Goal: Task Accomplishment & Management: Manage account settings

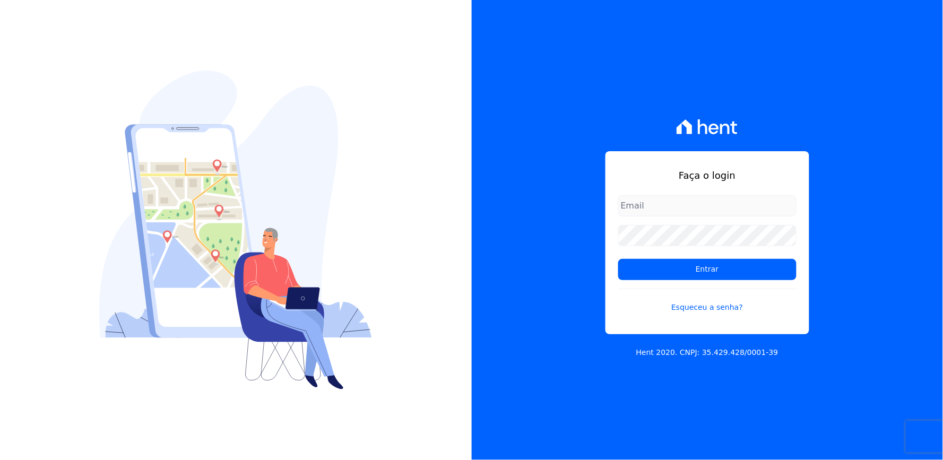
type input "[EMAIL_ADDRESS][DOMAIN_NAME]"
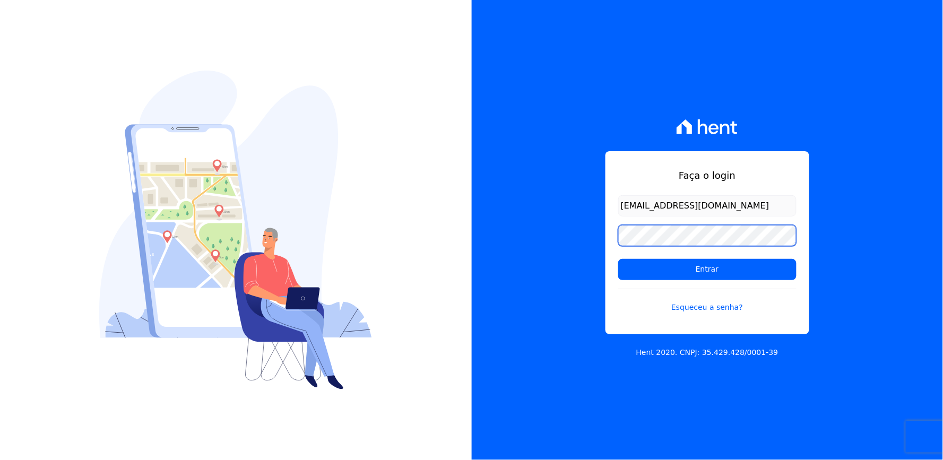
click at [609, 240] on div "Faça o login [EMAIL_ADDRESS][DOMAIN_NAME] Entrar Esqueceu a senha?" at bounding box center [708, 242] width 204 height 183
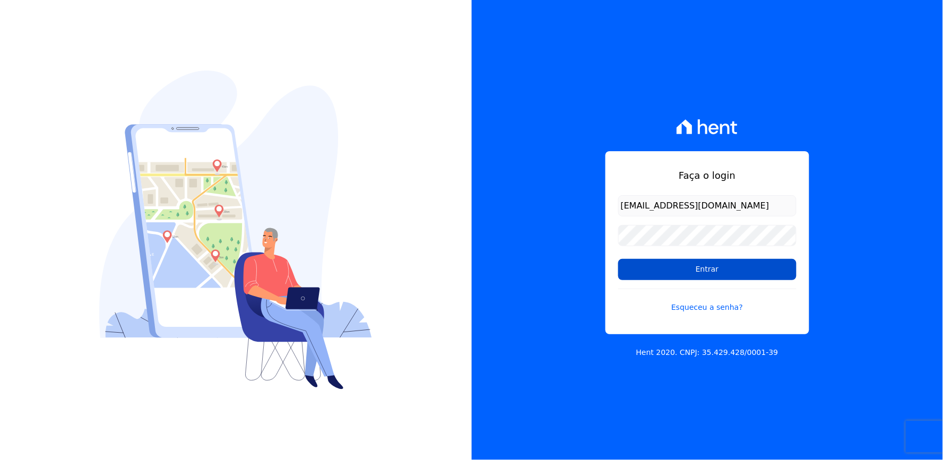
click at [647, 266] on input "Entrar" at bounding box center [707, 269] width 178 height 21
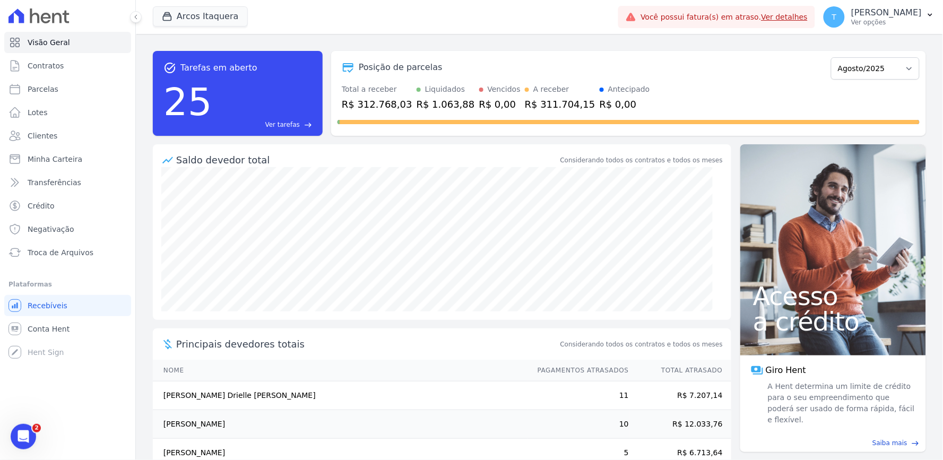
scroll to position [82, 0]
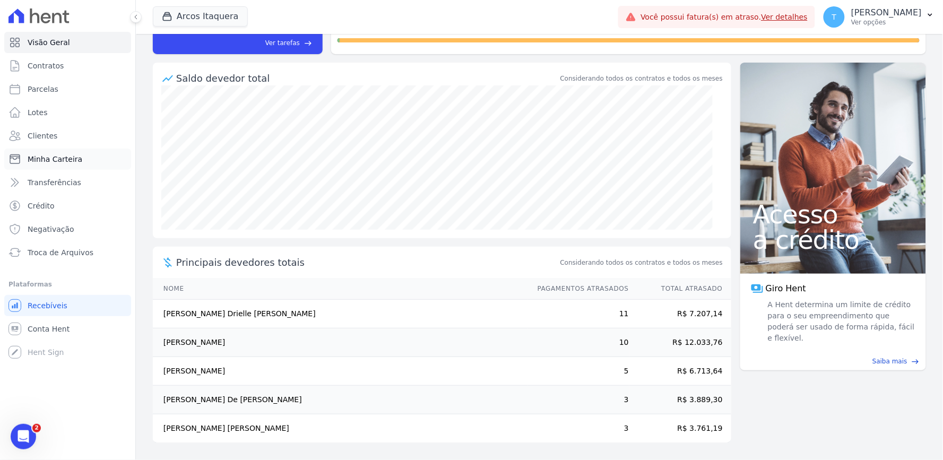
click at [58, 158] on span "Minha Carteira" at bounding box center [55, 159] width 55 height 11
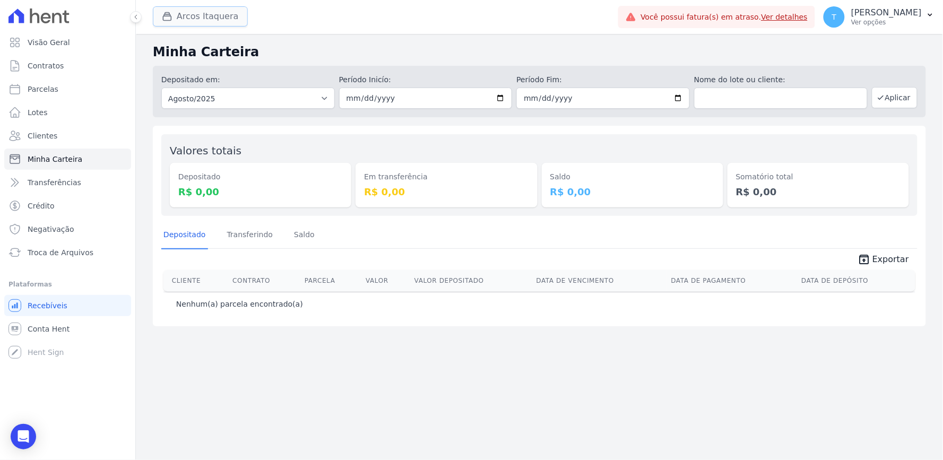
click at [189, 17] on button "Arcos Itaquera" at bounding box center [200, 16] width 95 height 20
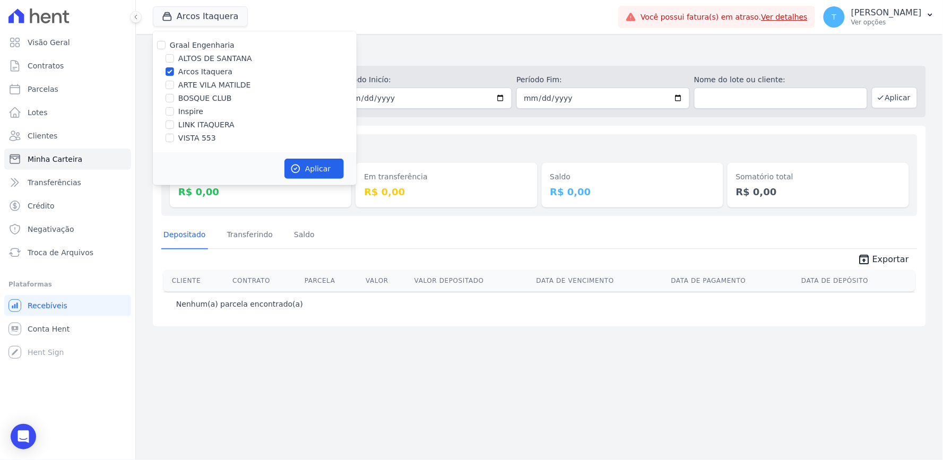
click at [200, 46] on label "Graal Engenharia" at bounding box center [202, 45] width 65 height 8
click at [166, 46] on input "Graal Engenharia" at bounding box center [161, 45] width 8 height 8
checkbox input "true"
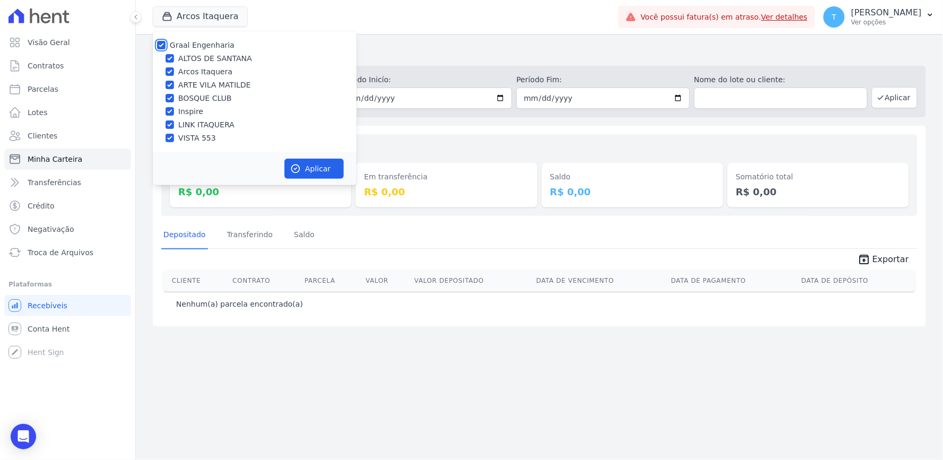
checkbox input "true"
click at [198, 49] on label "Graal Engenharia" at bounding box center [202, 45] width 65 height 8
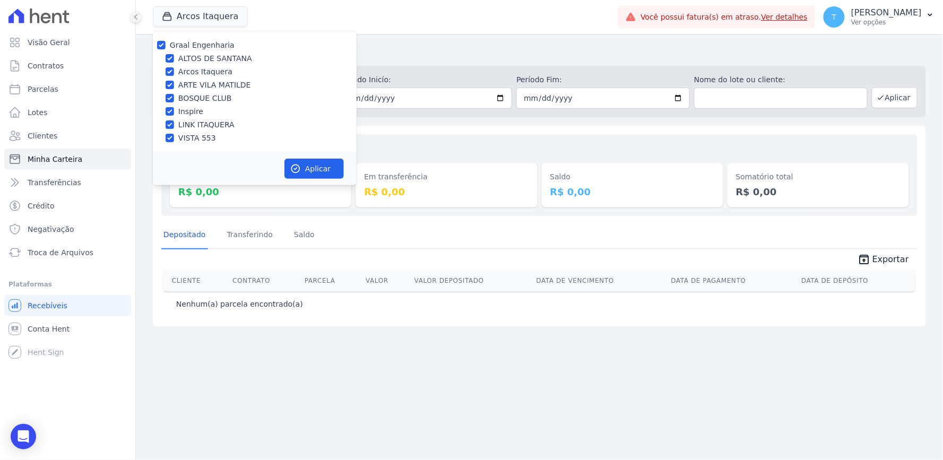
click at [166, 49] on input "Graal Engenharia" at bounding box center [161, 45] width 8 height 8
checkbox input "false"
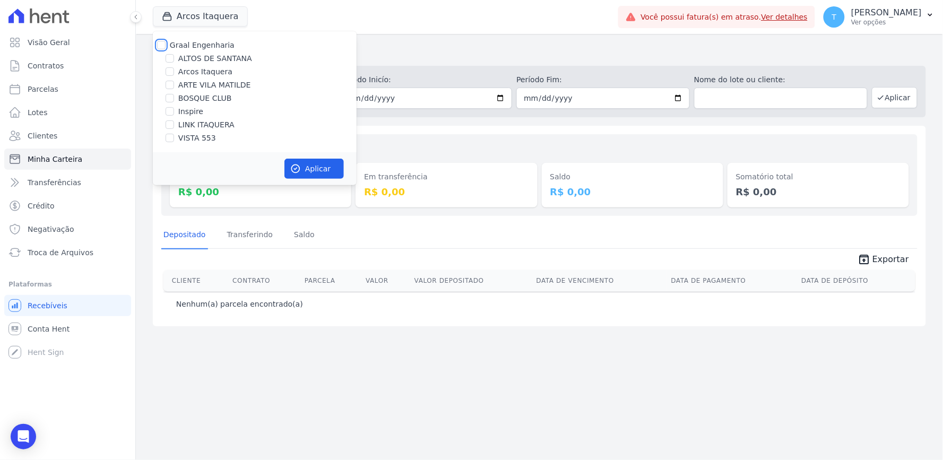
checkbox input "false"
click at [197, 88] on label "ARTE VILA MATILDE" at bounding box center [214, 85] width 73 height 11
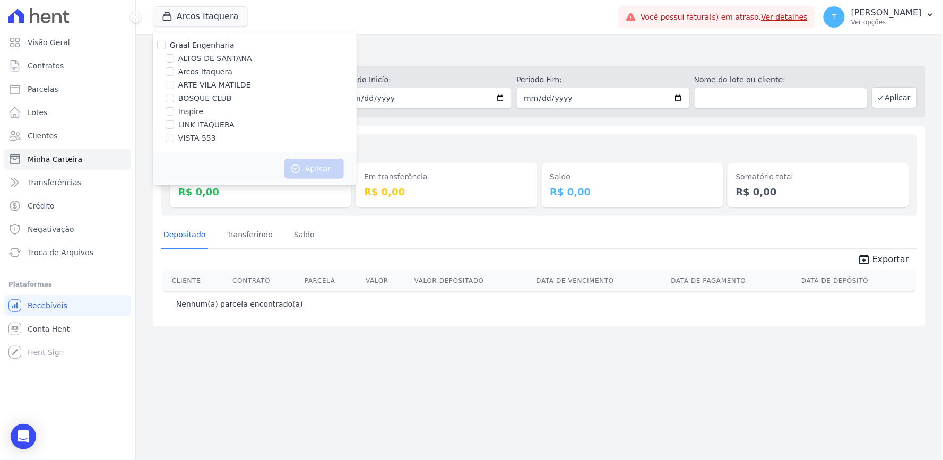
click at [174, 88] on input "ARTE VILA MATILDE" at bounding box center [170, 85] width 8 height 8
checkbox input "true"
click at [317, 171] on button "Aplicar" at bounding box center [313, 169] width 59 height 20
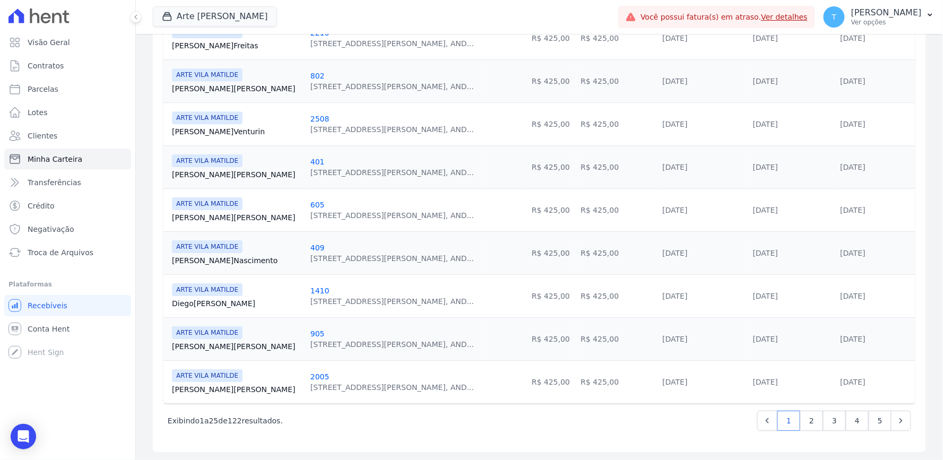
scroll to position [963, 0]
click at [802, 421] on link "2" at bounding box center [811, 420] width 23 height 20
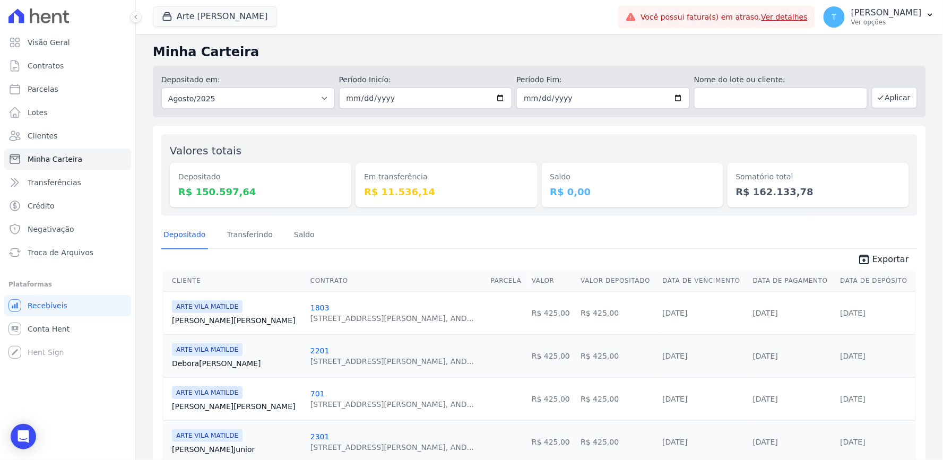
click at [651, 44] on h2 "Minha Carteira" at bounding box center [539, 51] width 773 height 19
click at [51, 93] on span "Parcelas" at bounding box center [43, 89] width 31 height 11
select select
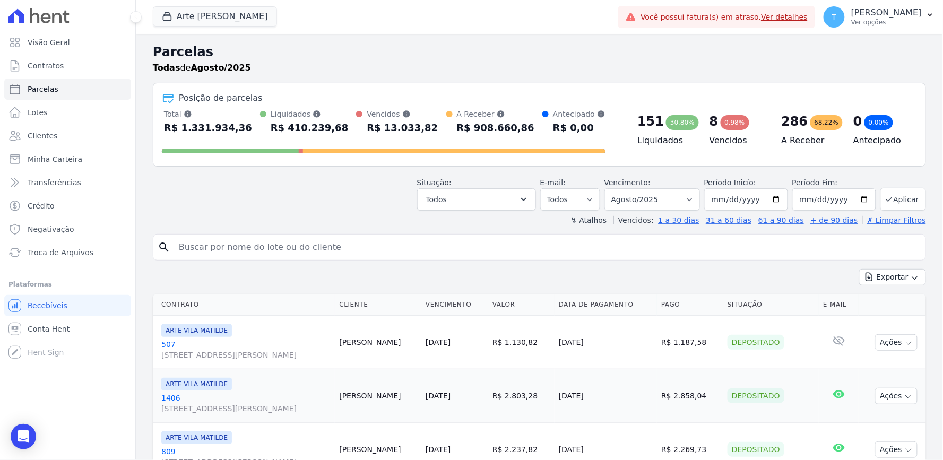
click at [200, 248] on input "search" at bounding box center [546, 247] width 749 height 21
paste input "[PERSON_NAME][DATE]"
type input "[PERSON_NAME][DATE]"
select select
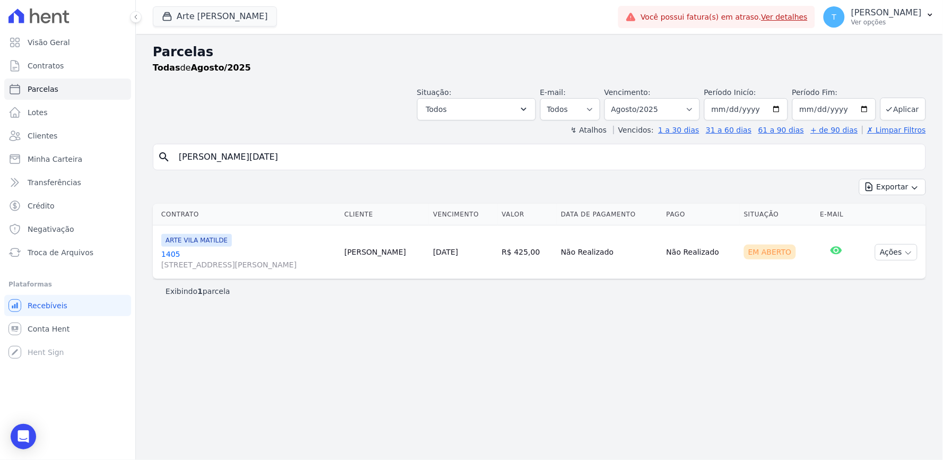
click at [256, 255] on link "1405 [STREET_ADDRESS][PERSON_NAME]" at bounding box center [248, 259] width 175 height 21
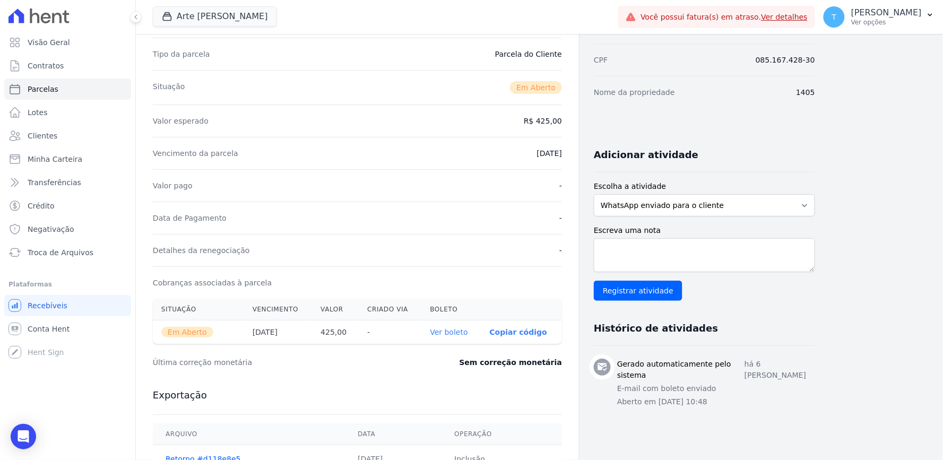
scroll to position [177, 0]
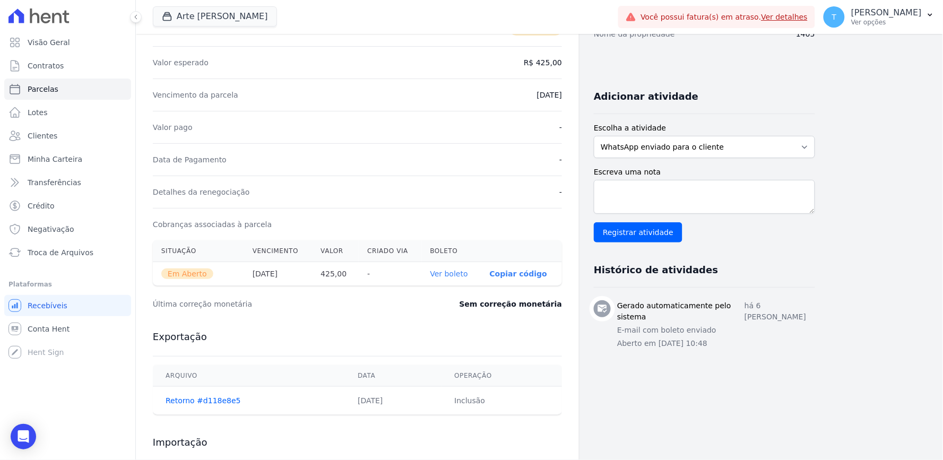
click at [464, 283] on th "Ver boleto" at bounding box center [451, 274] width 59 height 24
click at [462, 278] on link "Ver boleto" at bounding box center [449, 274] width 38 height 8
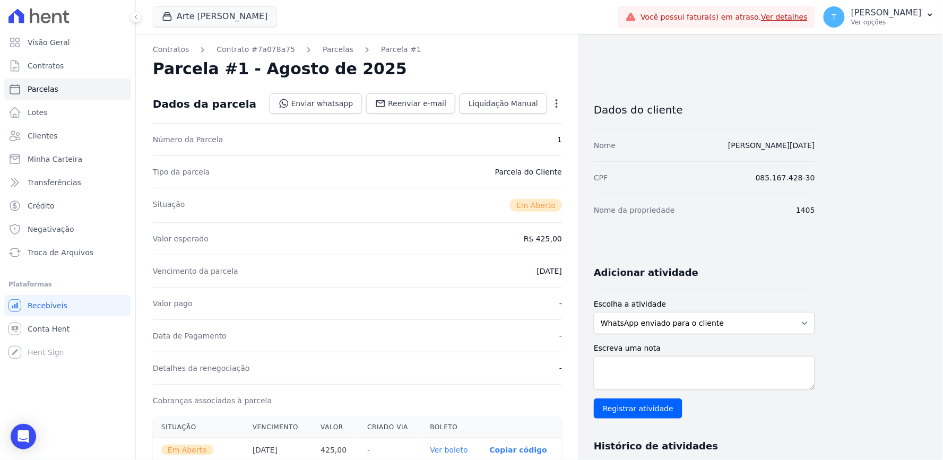
scroll to position [0, 0]
